Goal: Find specific page/section: Find specific page/section

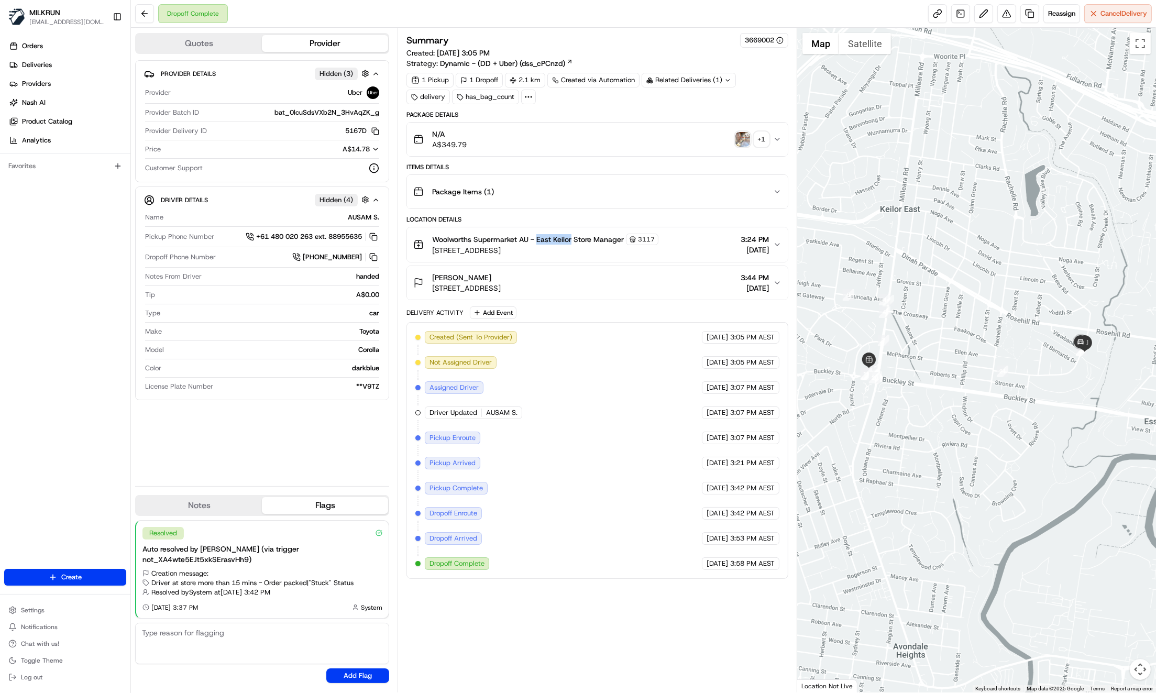
drag, startPoint x: 537, startPoint y: 238, endPoint x: 572, endPoint y: 237, distance: 34.6
click at [572, 237] on span "Woolworths Supermarket AU - East Keilor Store Manager" at bounding box center [528, 239] width 192 height 10
copy span "East Keilor"
click at [267, 444] on div "Provider Details Hidden ( 3 ) Provider Uber Provider Batch ID bat_0lcuSdsVXb2N_…" at bounding box center [262, 269] width 254 height 418
click at [435, 272] on span "[PERSON_NAME]" at bounding box center [461, 277] width 59 height 10
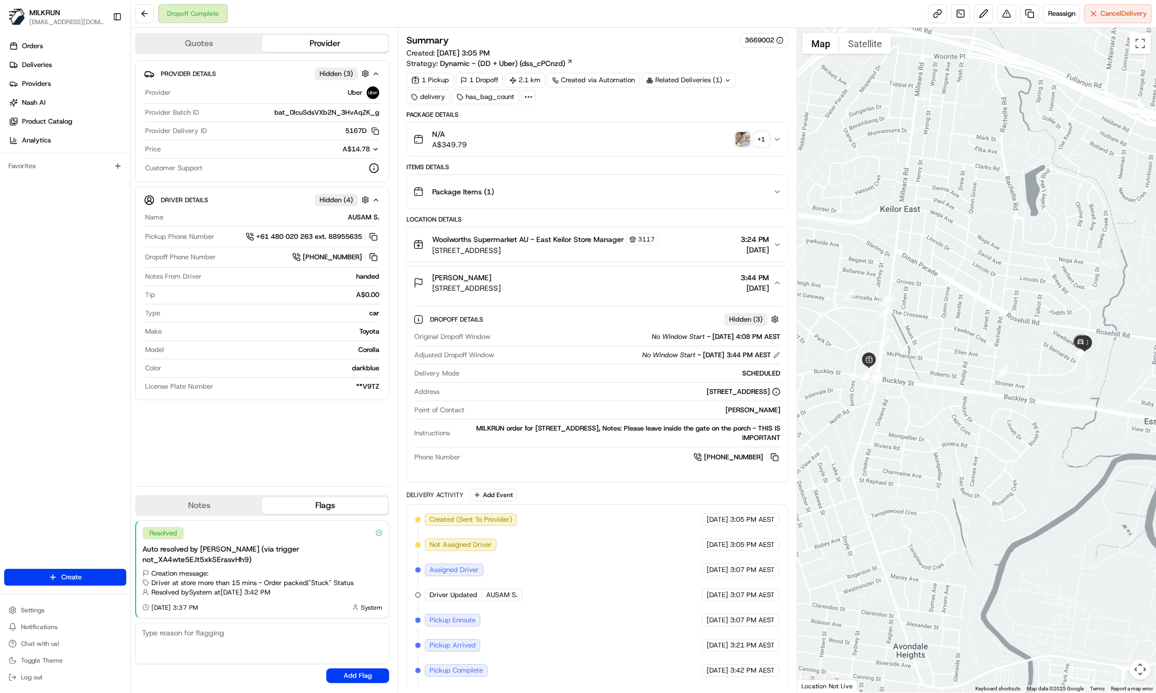
drag, startPoint x: 430, startPoint y: 276, endPoint x: 481, endPoint y: 274, distance: 51.4
click at [481, 275] on div "[PERSON_NAME] [STREET_ADDRESS]" at bounding box center [457, 282] width 88 height 21
copy span "[PERSON_NAME]"
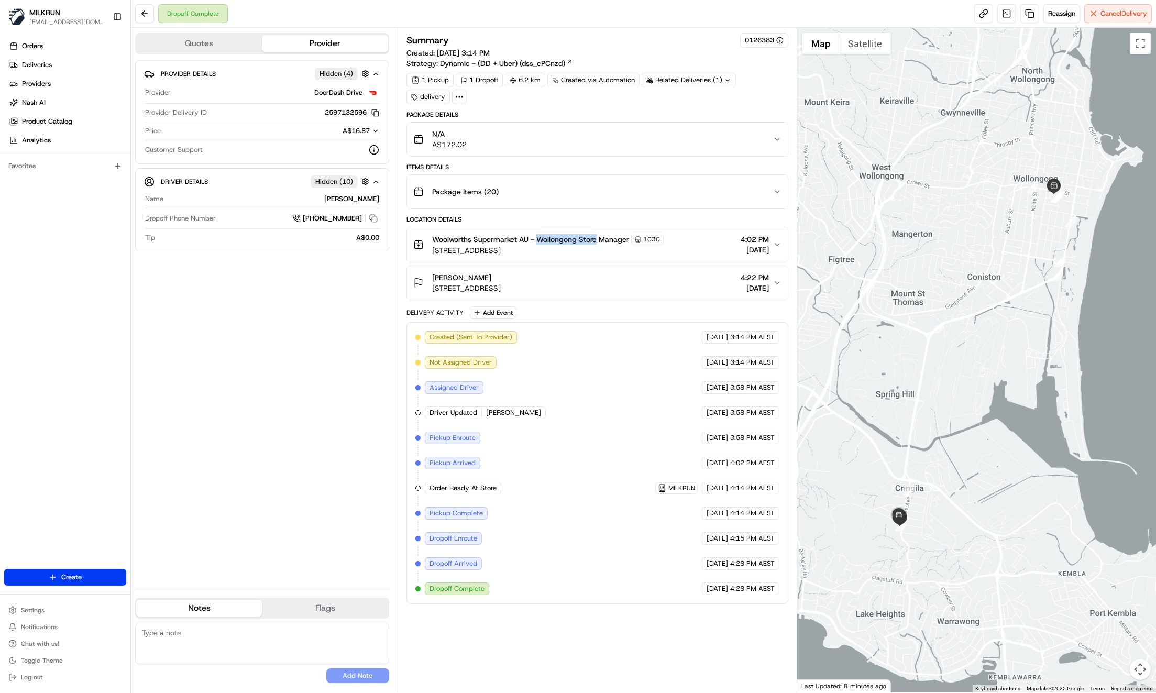
drag, startPoint x: 538, startPoint y: 238, endPoint x: 597, endPoint y: 241, distance: 59.8
click at [597, 241] on span "Woolworths Supermarket AU - Wollongong Store Manager" at bounding box center [530, 239] width 197 height 10
copy span "Wollongong Store"
click at [182, 409] on div "Provider Details Hidden ( 4 ) Provider DoorDash Drive Provider Delivery ID 2597…" at bounding box center [262, 320] width 254 height 520
drag, startPoint x: 431, startPoint y: 276, endPoint x: 479, endPoint y: 279, distance: 48.9
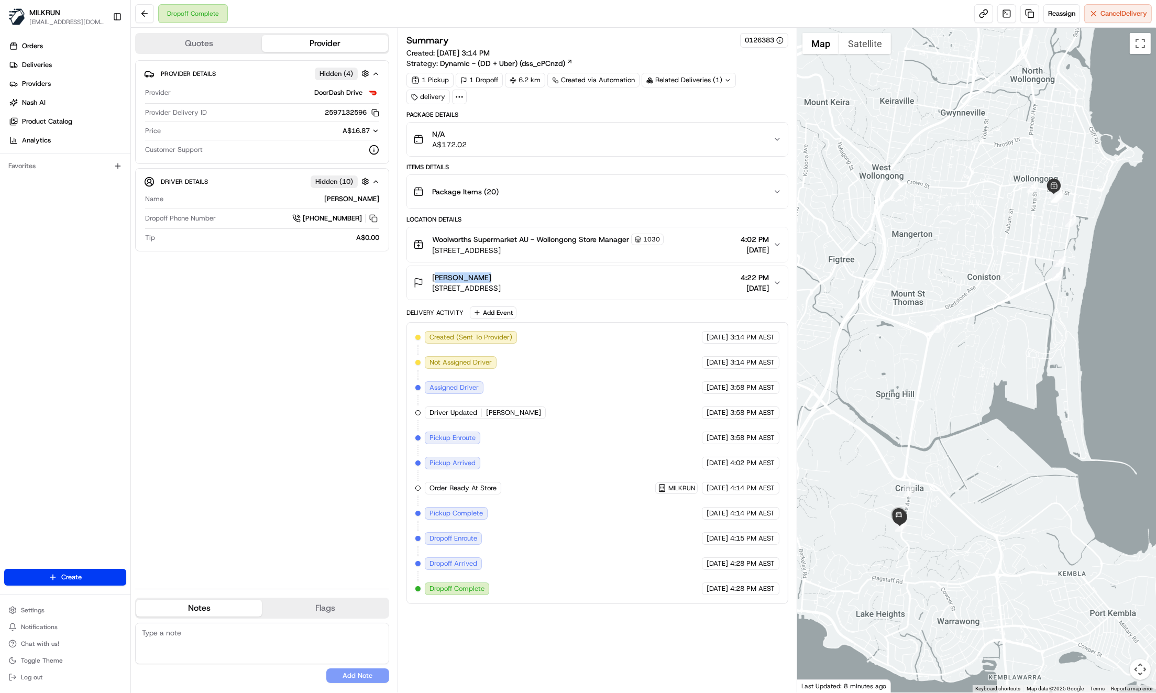
click at [479, 279] on div "paige mannix 86 Lake Ave, Cringila, NSW 2502, AU" at bounding box center [457, 282] width 88 height 21
drag, startPoint x: 321, startPoint y: 354, endPoint x: 314, endPoint y: 349, distance: 8.7
click at [321, 354] on div "Provider Details Hidden ( 4 ) Provider DoorDash Drive Provider Delivery ID 2597…" at bounding box center [262, 320] width 254 height 520
